Goal: Task Accomplishment & Management: Manage account settings

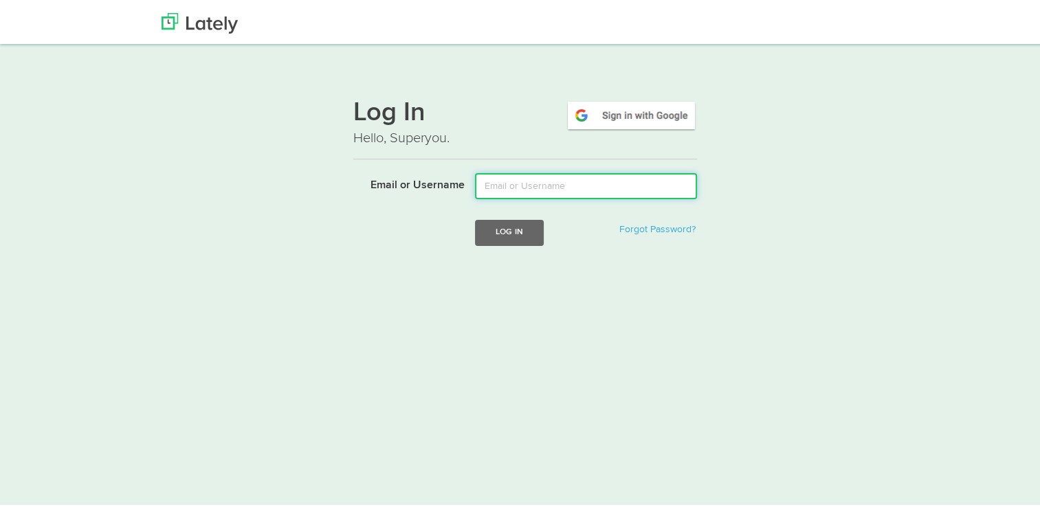
click at [503, 186] on input "Email or Username" at bounding box center [586, 183] width 222 height 26
type input "[EMAIL_ADDRESS][DOMAIN_NAME]"
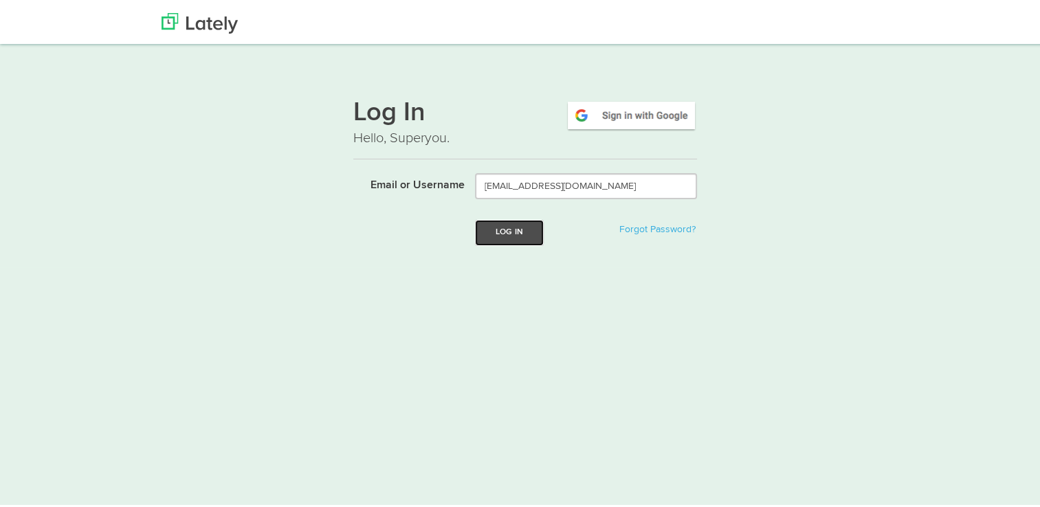
click at [492, 226] on button "Log In" at bounding box center [509, 229] width 69 height 25
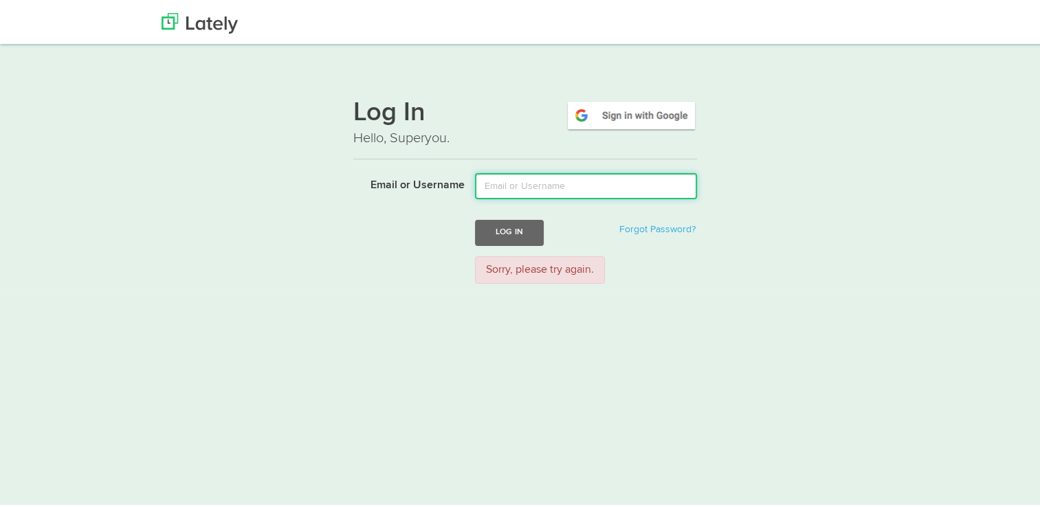
click at [526, 181] on input "Email or Username" at bounding box center [586, 183] width 222 height 26
